Goal: Use online tool/utility: Utilize a website feature to perform a specific function

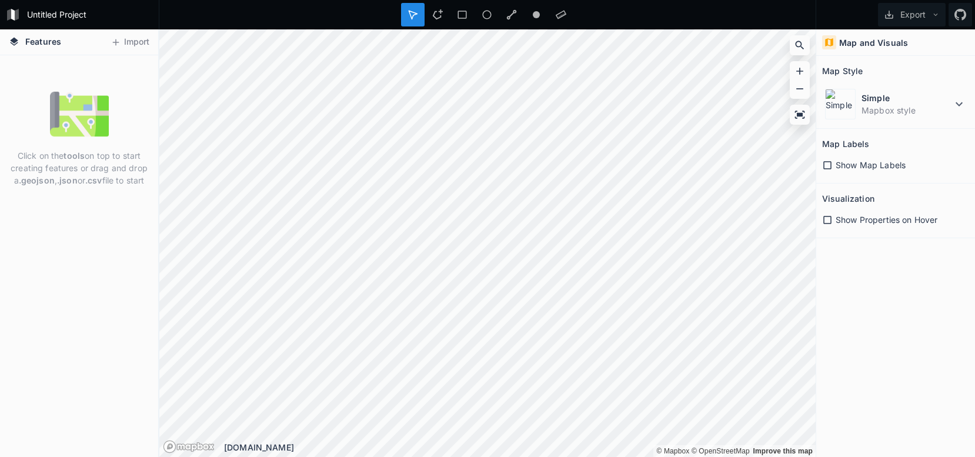
drag, startPoint x: 129, startPoint y: 47, endPoint x: 52, endPoint y: 174, distance: 148.3
click at [52, 174] on div "Features Import Click on the tools on top to start creating features or drag an…" at bounding box center [79, 243] width 159 height 428
click at [123, 48] on button "Import" at bounding box center [130, 42] width 51 height 19
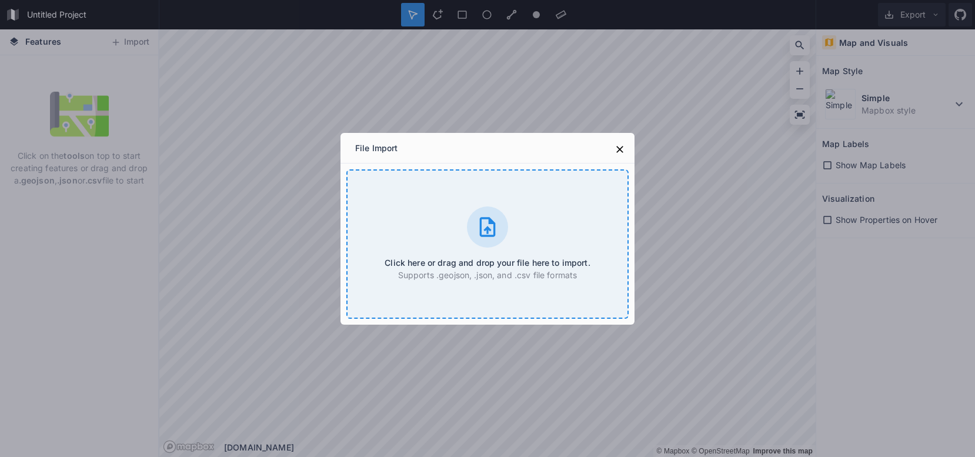
click at [480, 234] on icon at bounding box center [488, 226] width 16 height 19
click at [620, 145] on icon at bounding box center [620, 149] width 12 height 12
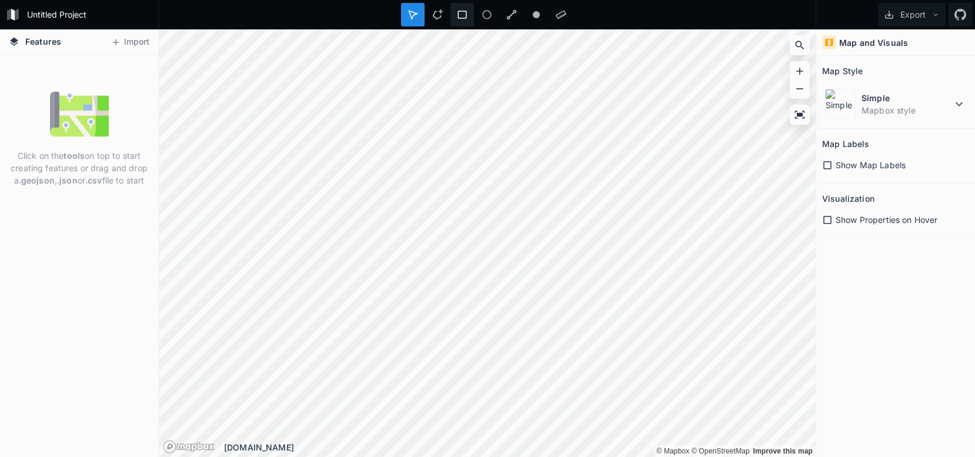
click at [463, 11] on icon at bounding box center [462, 14] width 11 height 11
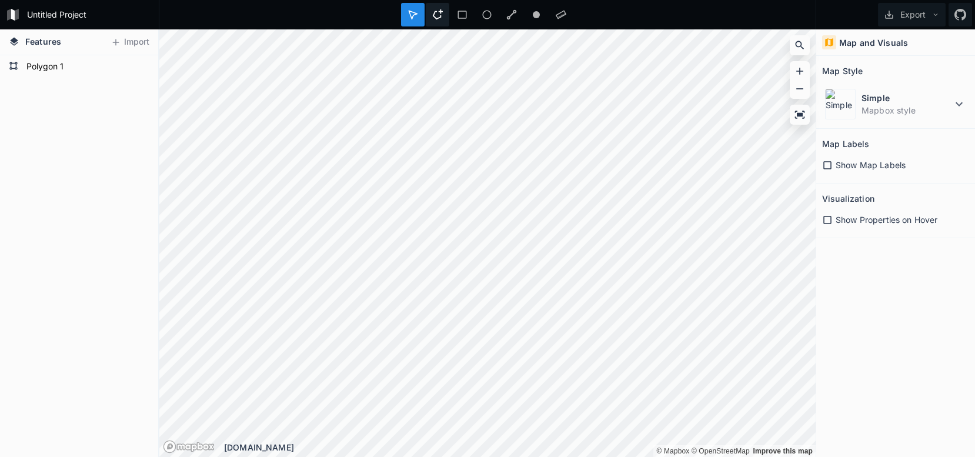
click at [443, 7] on div at bounding box center [438, 15] width 24 height 24
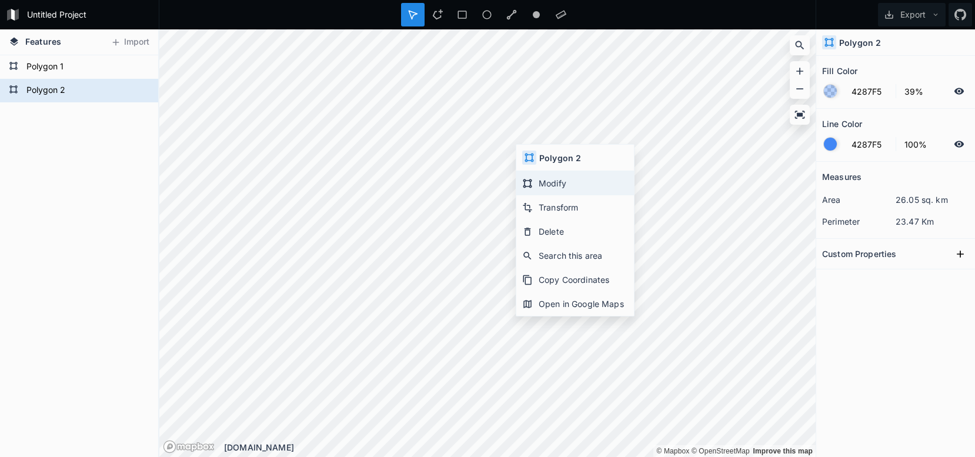
click at [548, 184] on div "Modify" at bounding box center [575, 183] width 118 height 24
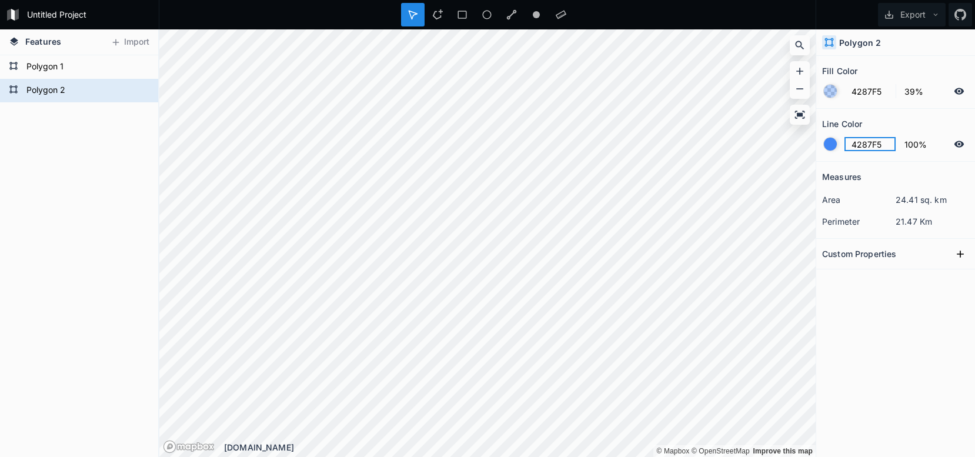
click at [856, 137] on input "4287F5" at bounding box center [870, 144] width 51 height 14
click at [830, 142] on div at bounding box center [830, 144] width 13 height 13
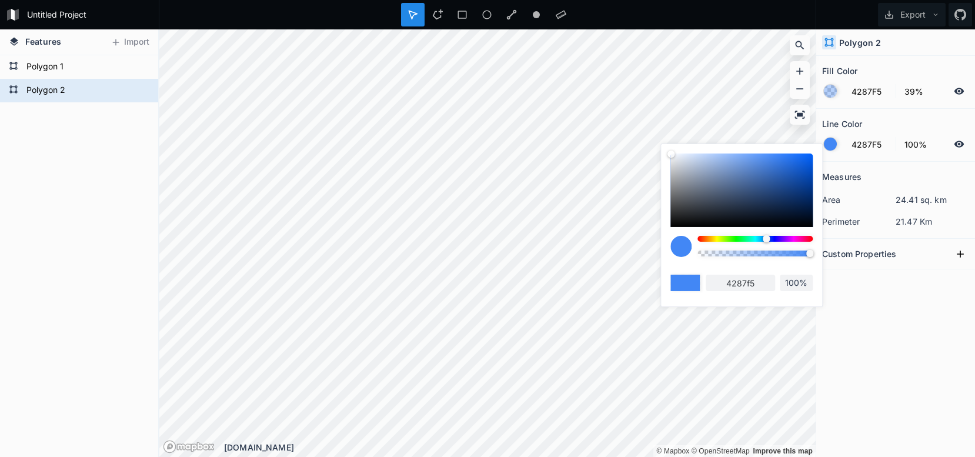
click at [733, 184] on div at bounding box center [741, 190] width 142 height 74
type input "536C94"
type input "536c94"
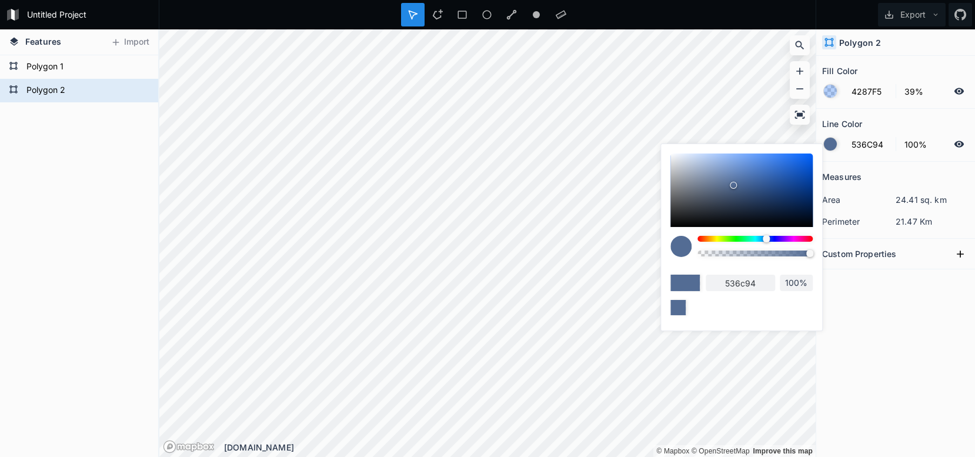
drag, startPoint x: 711, startPoint y: 181, endPoint x: 669, endPoint y: 188, distance: 42.3
click at [669, 188] on div "536c94 100%" at bounding box center [741, 234] width 161 height 181
click at [676, 188] on div at bounding box center [741, 190] width 142 height 74
type input "828487"
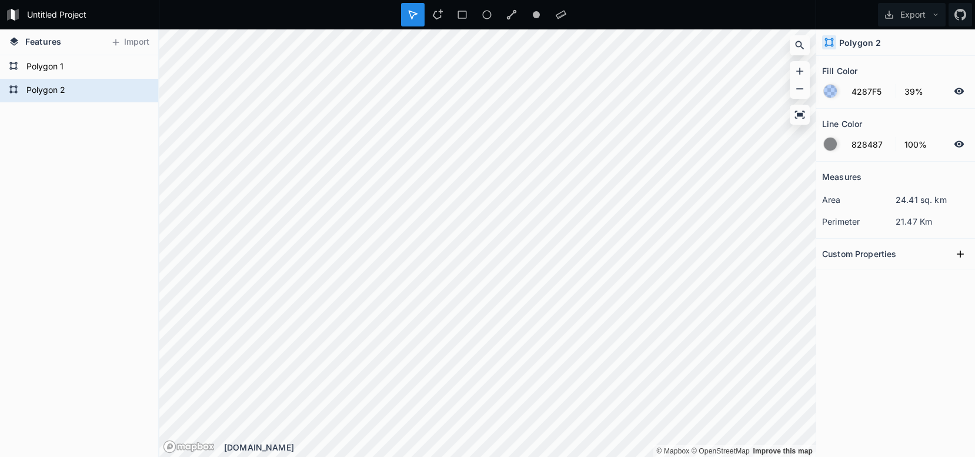
click at [833, 90] on div at bounding box center [830, 91] width 13 height 13
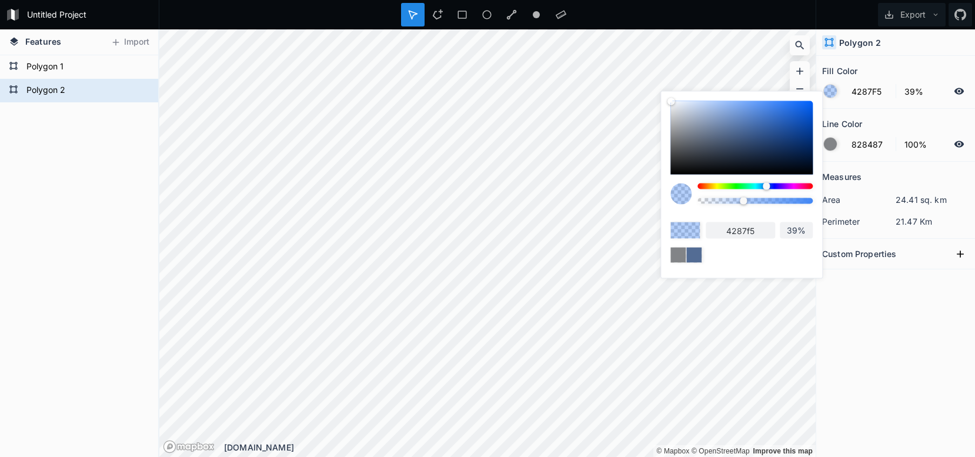
click at [726, 181] on div "4287f5 39%" at bounding box center [741, 182] width 142 height 162
type input "7EF542"
type input "7ef542"
type input "78F542"
type input "78f542"
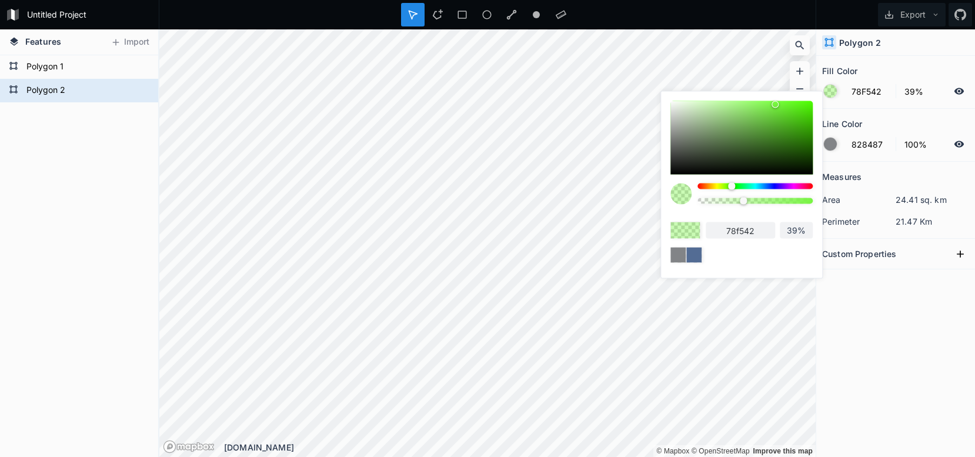
type input "72F542"
type input "72f542"
type input "6CF542"
type input "6cf542"
type input "60F542"
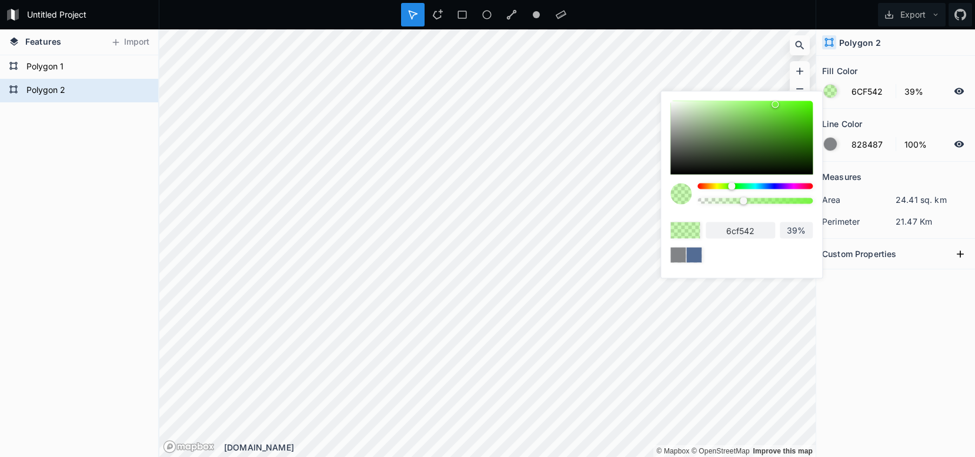
type input "60f542"
type input "5AF542"
type input "5af542"
type input "4EF542"
type input "4ef542"
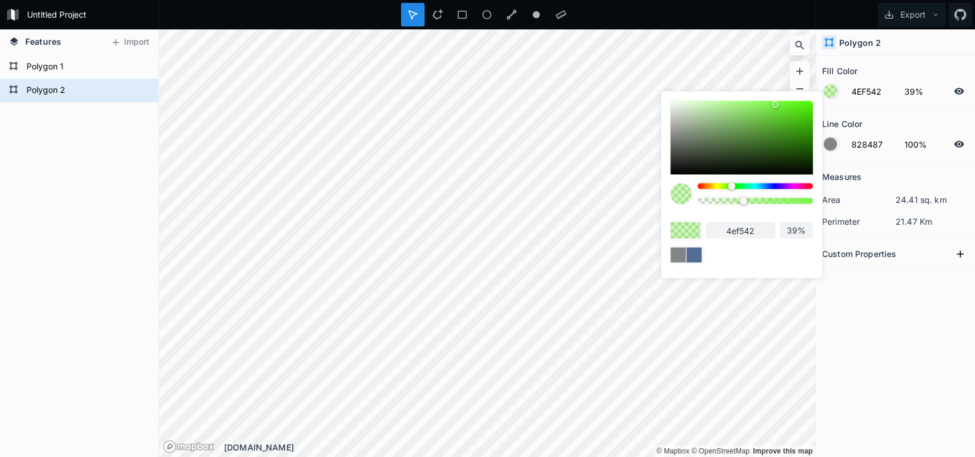
type input "45F542"
type input "45f542"
type input "42F54B"
type input "42f54b"
type input "42F569"
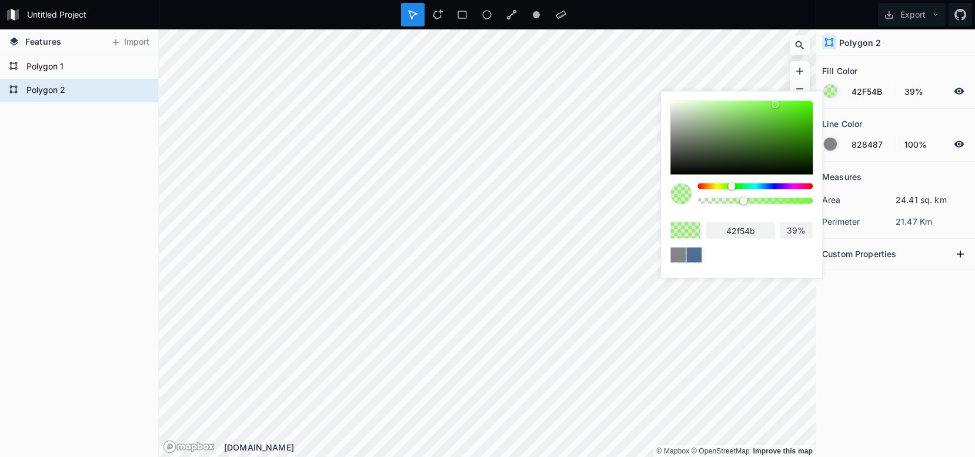
type input "42f569"
type input "42F575"
type input "42f575"
type input "42F581"
type input "42f581"
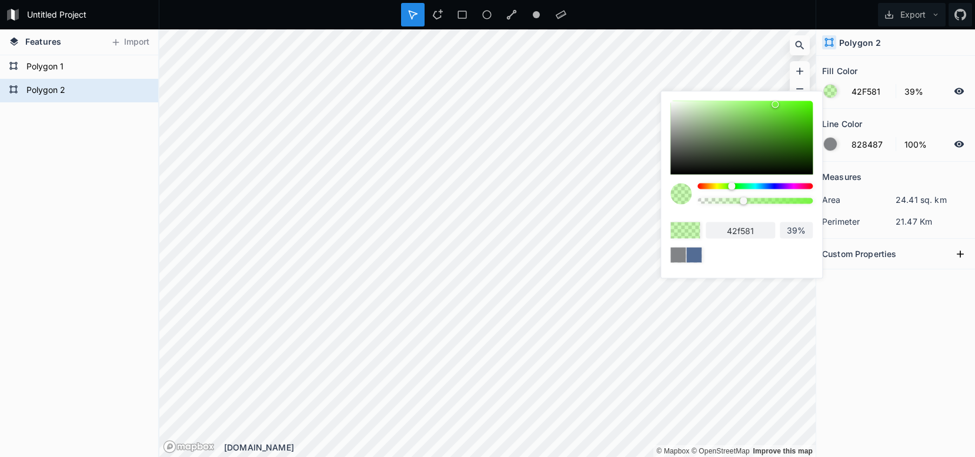
type input "42F587"
type input "42f587"
type input "42F593"
type input "42f593"
type input "42F595"
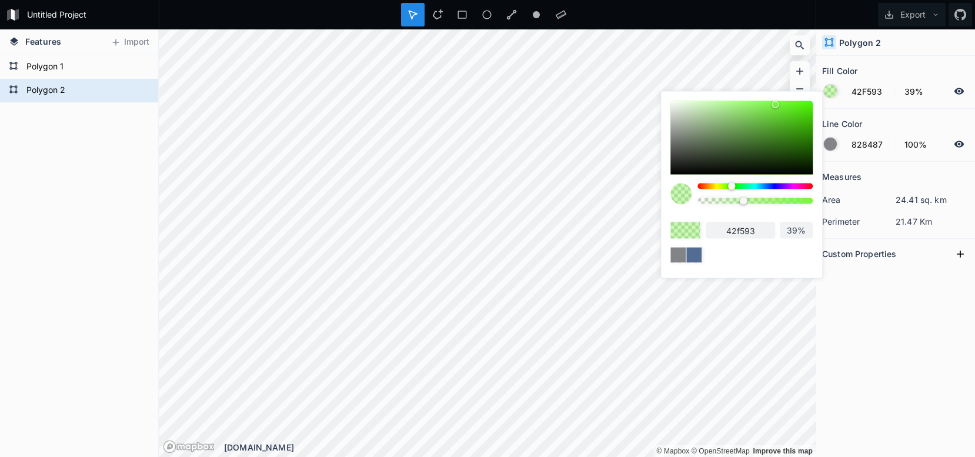
type input "42f595"
type input "42F5A7"
type input "42f5a7"
type input "42F5AD"
type input "42f5ad"
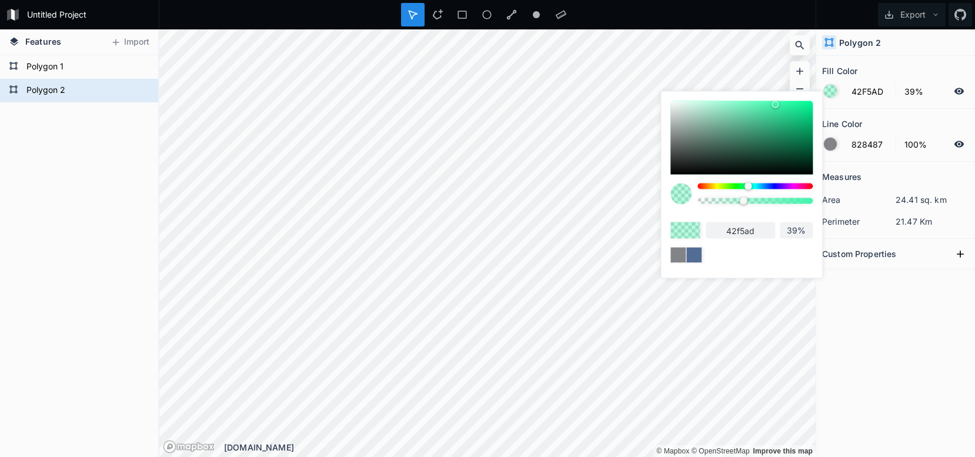
drag, startPoint x: 730, startPoint y: 186, endPoint x: 747, endPoint y: 185, distance: 16.5
click at [747, 185] on div at bounding box center [754, 186] width 115 height 6
type input "42F5A7"
type input "42f5a7"
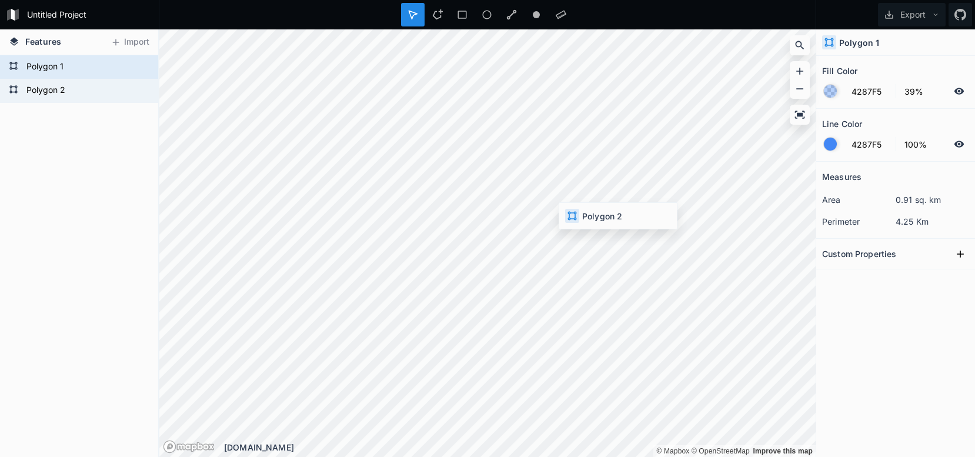
type input "42F5A7"
type input "828487"
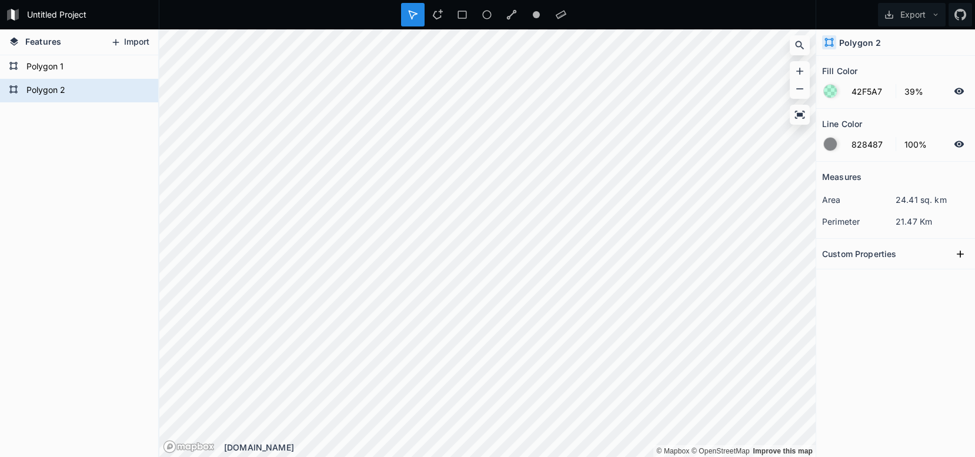
click at [138, 44] on button "Import" at bounding box center [130, 42] width 51 height 19
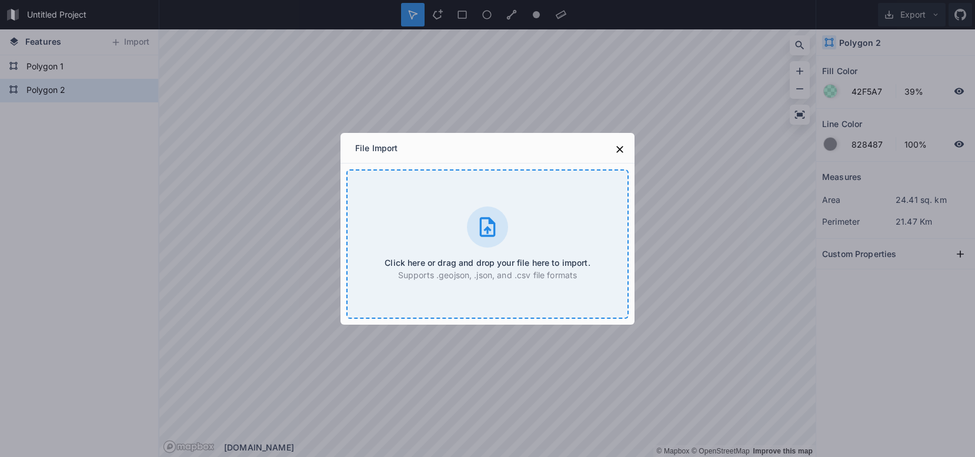
click at [498, 231] on icon at bounding box center [488, 227] width 24 height 24
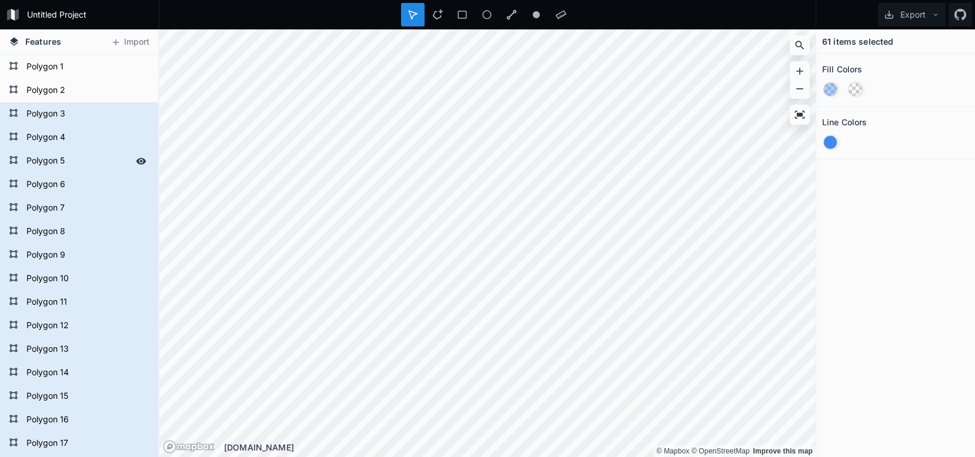
click at [76, 164] on form "Polygon 5" at bounding box center [78, 161] width 110 height 18
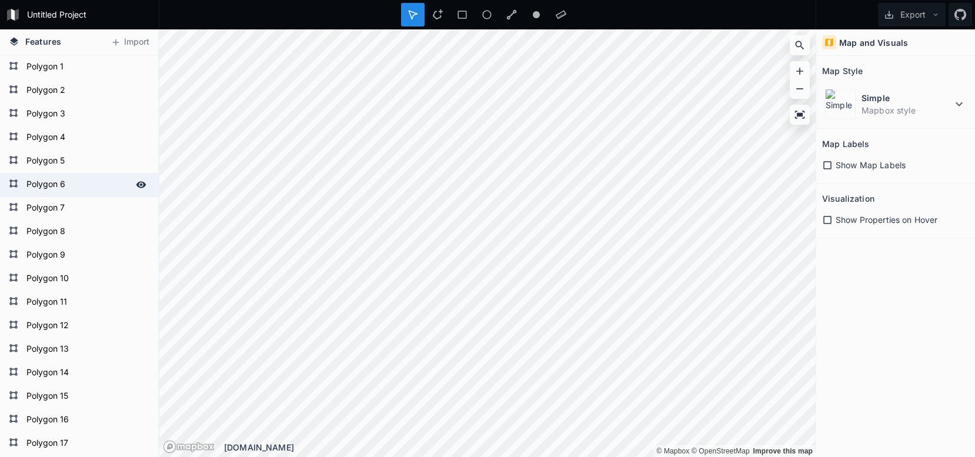
click at [39, 191] on form "Polygon 6" at bounding box center [78, 185] width 110 height 18
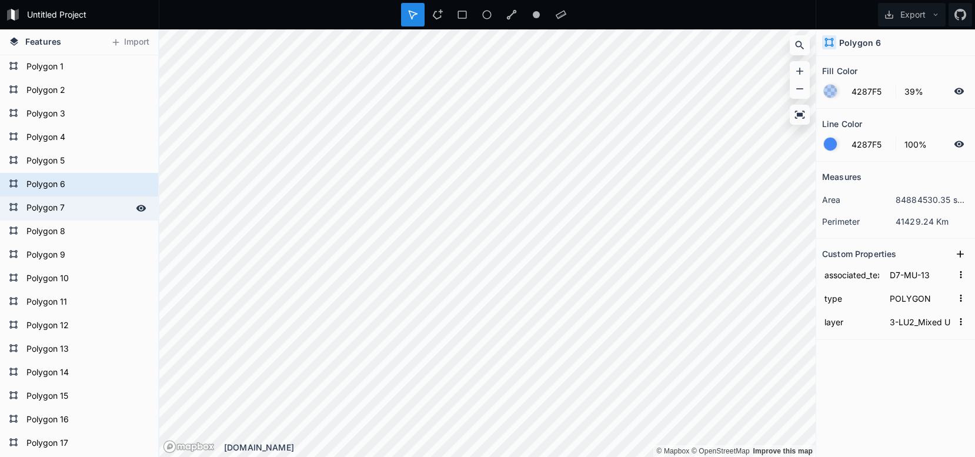
click at [72, 207] on form "Polygon 7" at bounding box center [78, 208] width 110 height 18
type input "D7-MU-03"
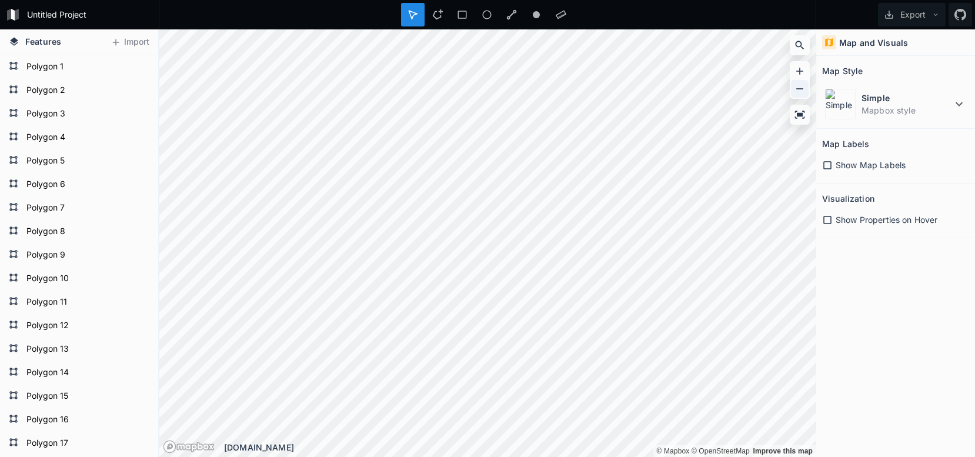
click at [802, 86] on icon at bounding box center [800, 89] width 12 height 12
click at [802, 71] on icon at bounding box center [799, 71] width 7 height 7
click at [798, 114] on icon at bounding box center [800, 115] width 10 height 8
click at [795, 115] on icon at bounding box center [800, 115] width 12 height 12
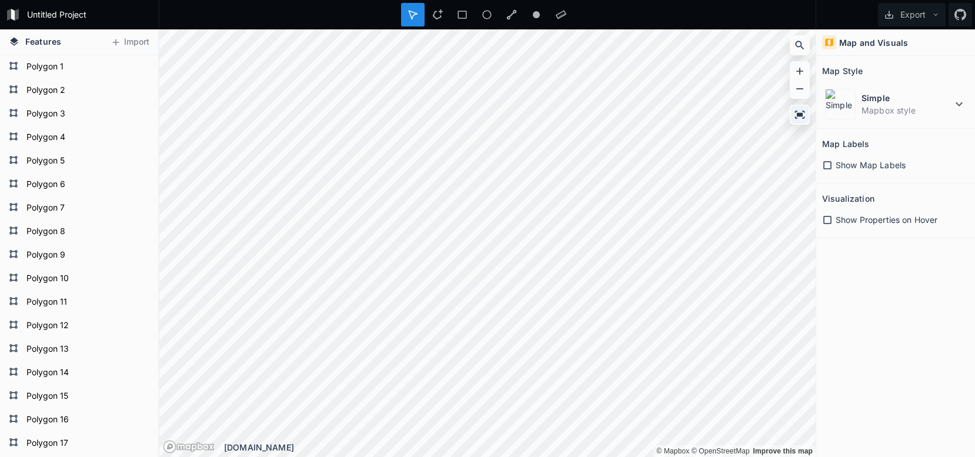
click at [795, 115] on icon at bounding box center [800, 115] width 12 height 12
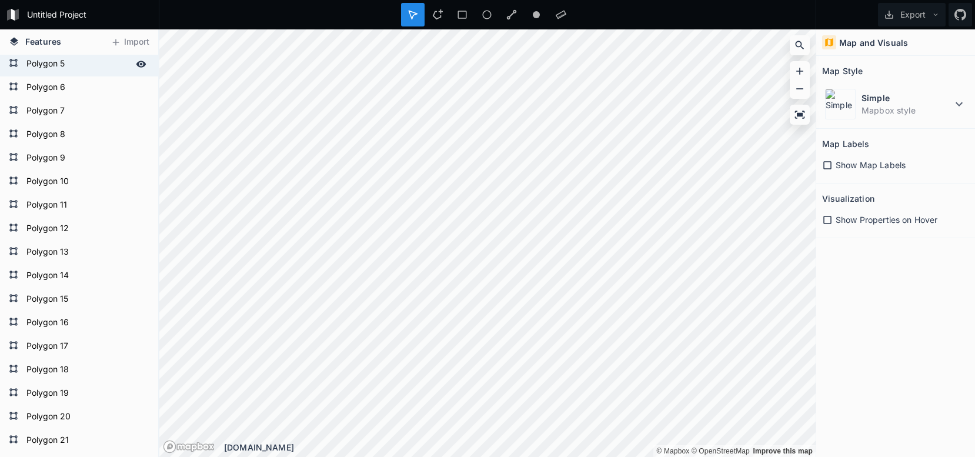
scroll to position [131, 0]
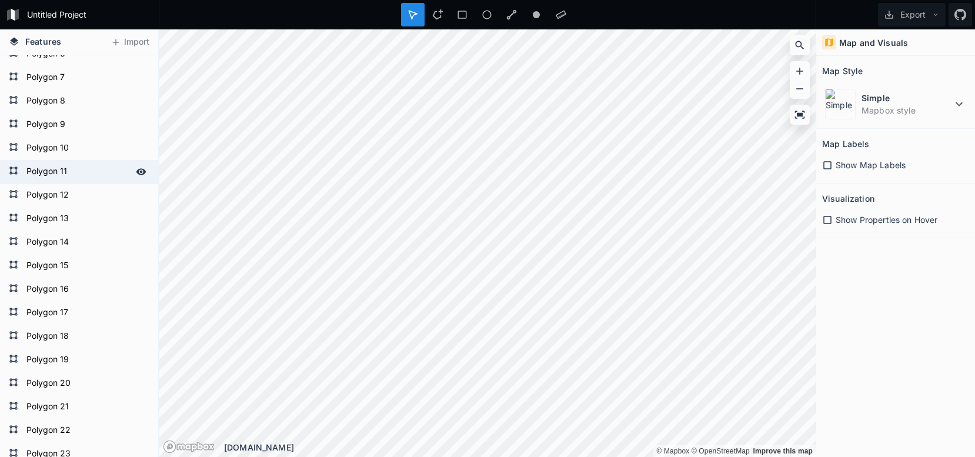
click at [72, 163] on form "Polygon 11" at bounding box center [78, 172] width 110 height 18
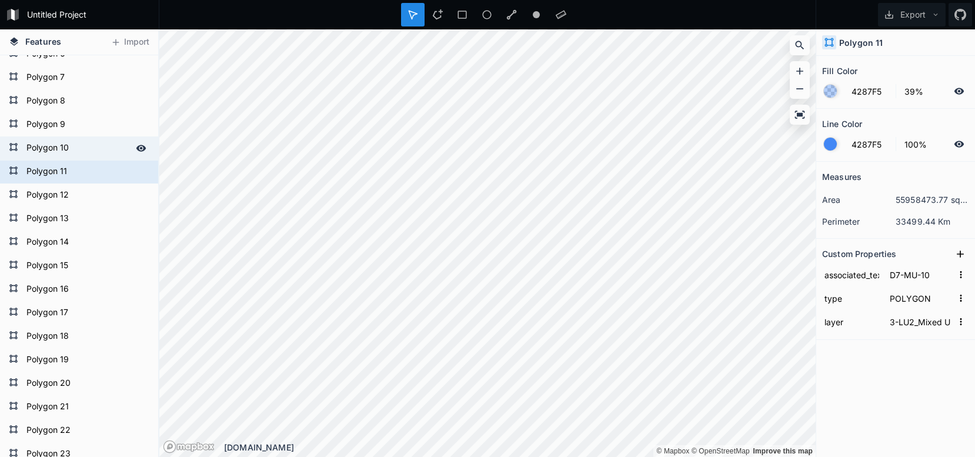
click at [76, 151] on form "Polygon 10" at bounding box center [78, 148] width 110 height 18
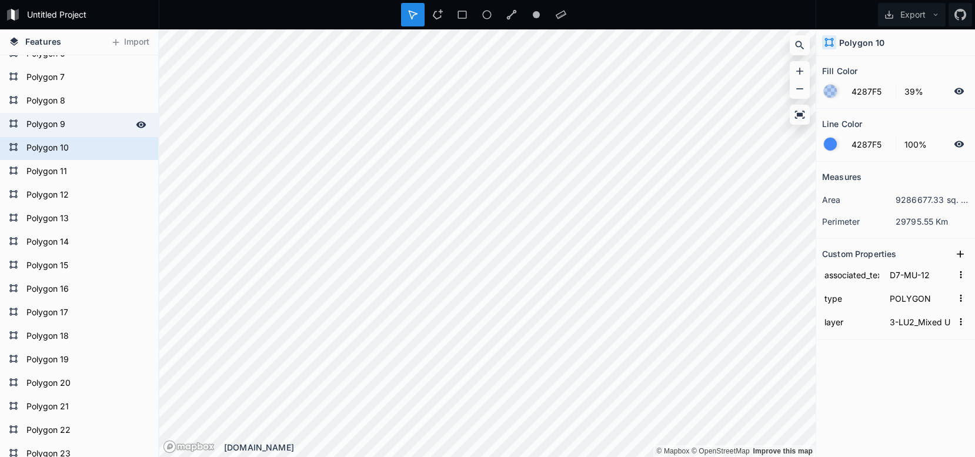
click at [82, 128] on form "Polygon 9" at bounding box center [78, 125] width 110 height 18
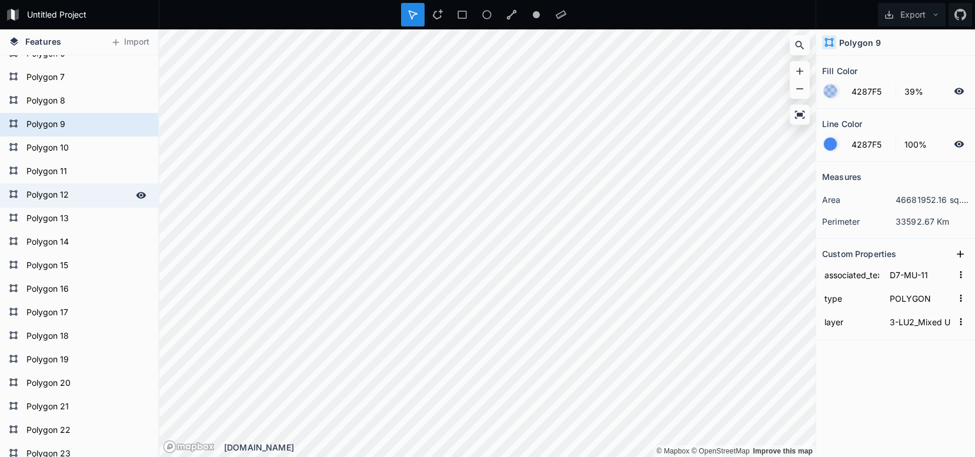
click at [64, 195] on form "Polygon 12" at bounding box center [78, 195] width 110 height 18
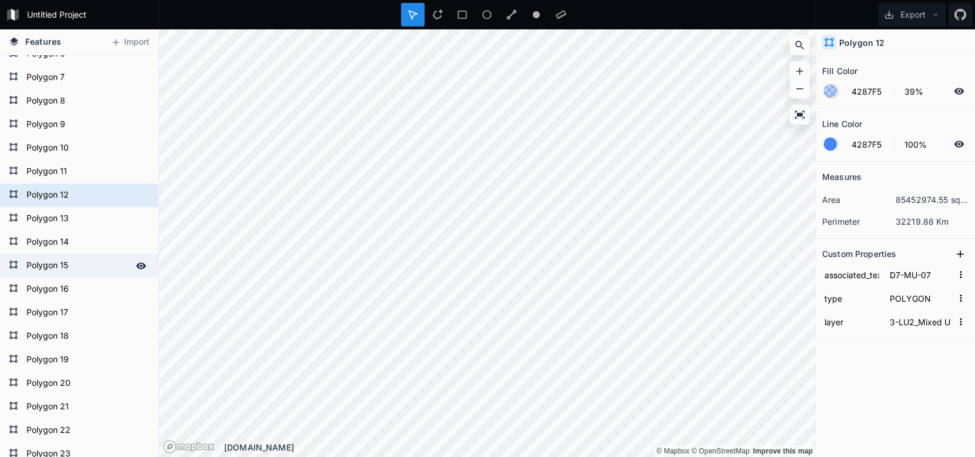
click at [60, 261] on form "Polygon 15" at bounding box center [78, 266] width 110 height 18
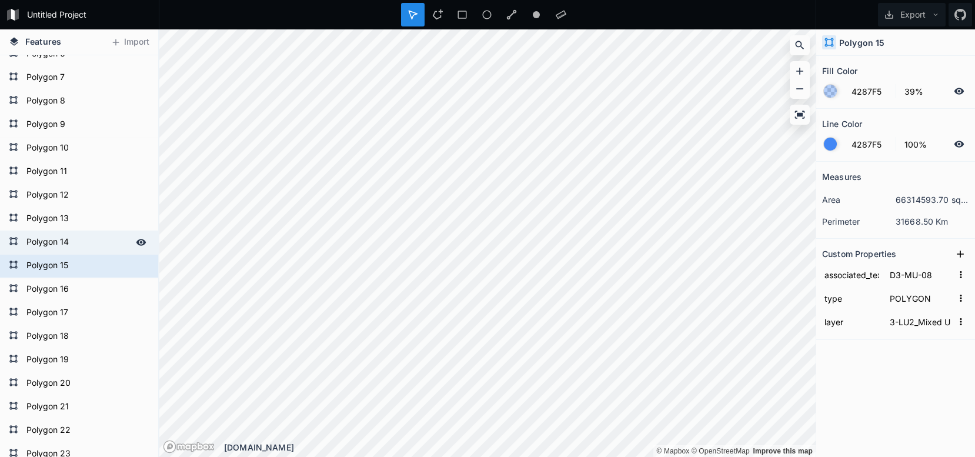
click at [69, 235] on form "Polygon 14" at bounding box center [78, 242] width 110 height 18
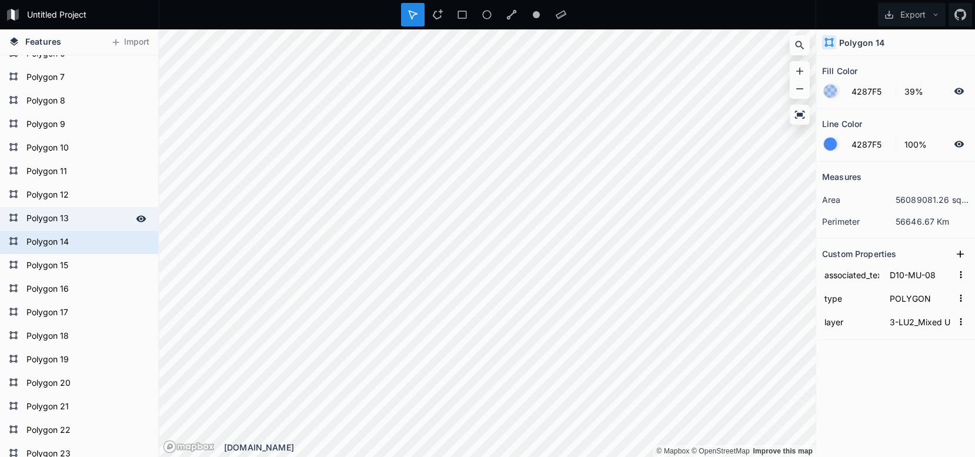
click at [81, 215] on form "Polygon 13" at bounding box center [78, 219] width 110 height 18
click at [81, 215] on input "Polygon 13" at bounding box center [78, 218] width 110 height 16
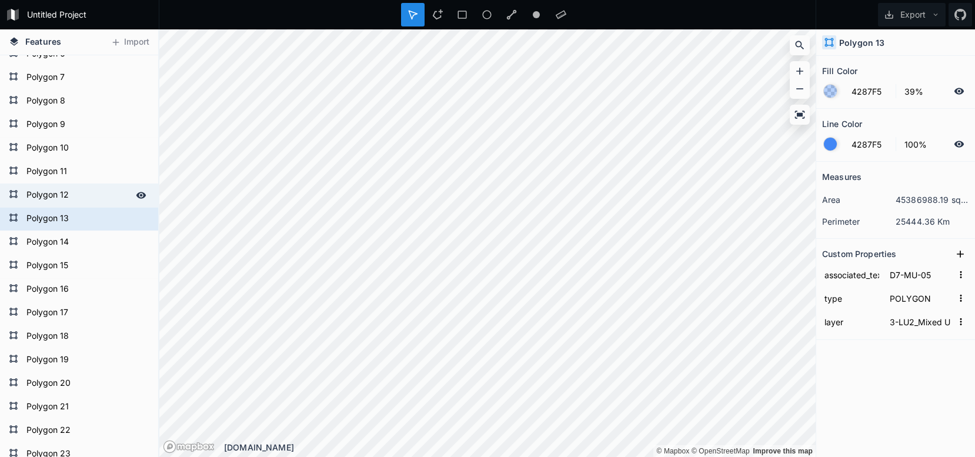
click at [81, 195] on form "Polygon 12" at bounding box center [78, 195] width 110 height 18
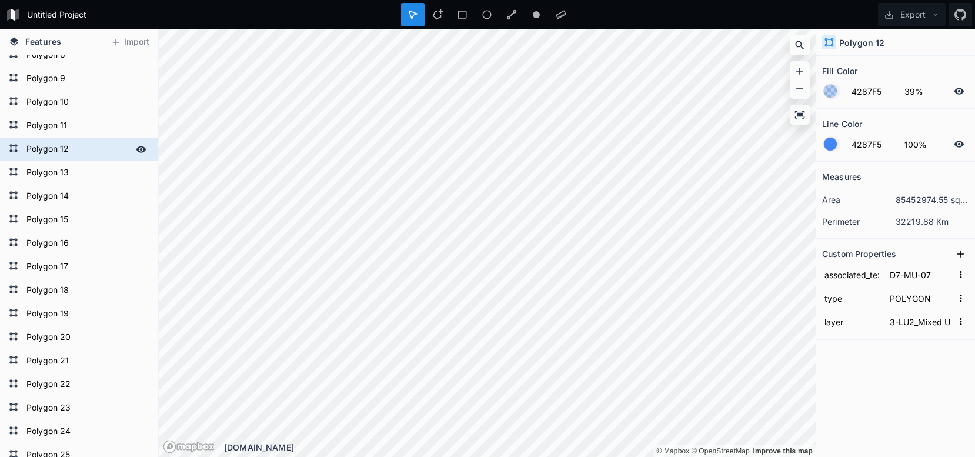
scroll to position [196, 0]
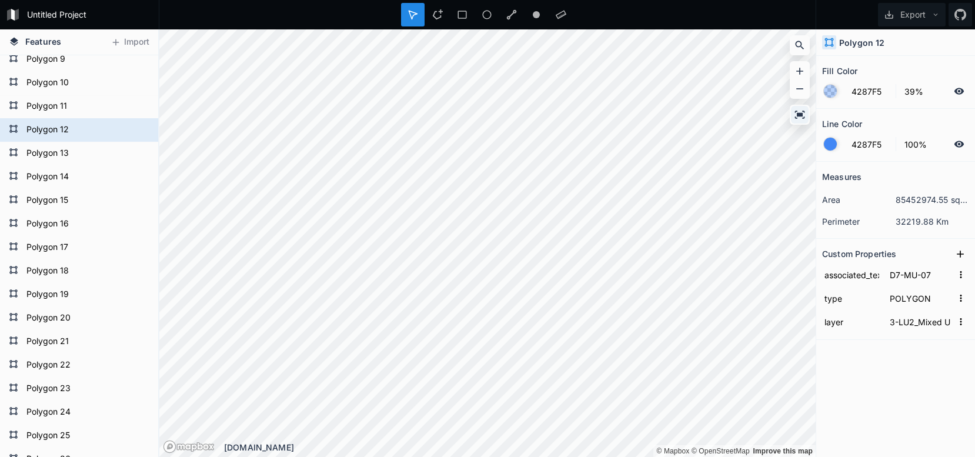
click at [800, 111] on icon at bounding box center [800, 115] width 12 height 12
click at [88, 122] on form "Polygon 12" at bounding box center [78, 130] width 110 height 18
click at [88, 122] on form "Polygon 12" at bounding box center [86, 130] width 126 height 18
click at [92, 106] on form "Polygon 11" at bounding box center [86, 107] width 126 height 18
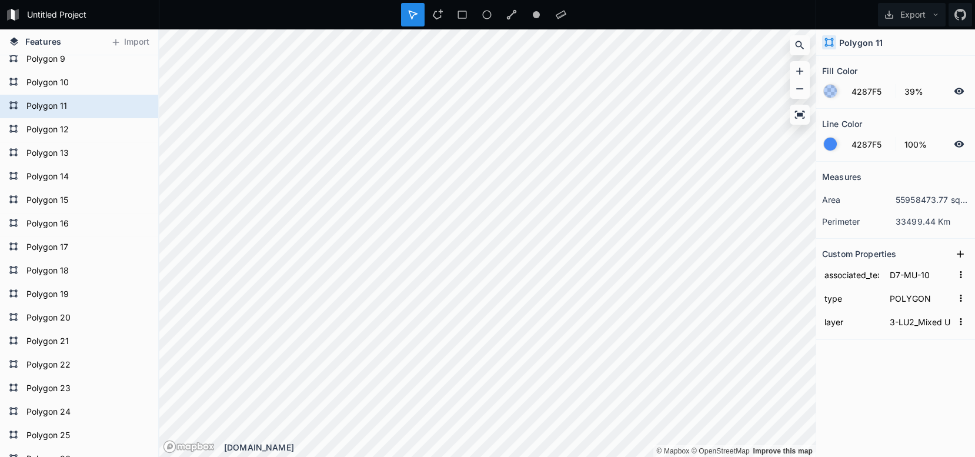
click at [92, 106] on form "Polygon 11" at bounding box center [86, 107] width 126 height 18
click at [59, 126] on form "Polygon 12" at bounding box center [78, 130] width 110 height 18
type input "D7-MU-07"
